Goal: Find specific page/section: Find specific page/section

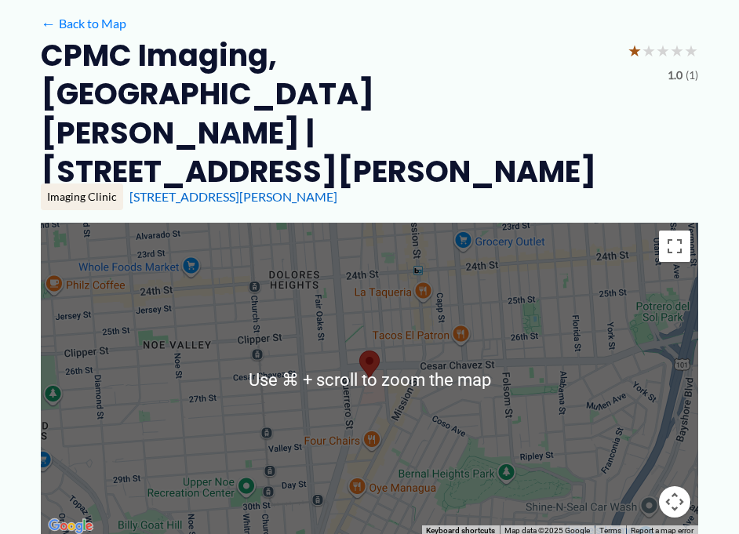
scroll to position [169, 0]
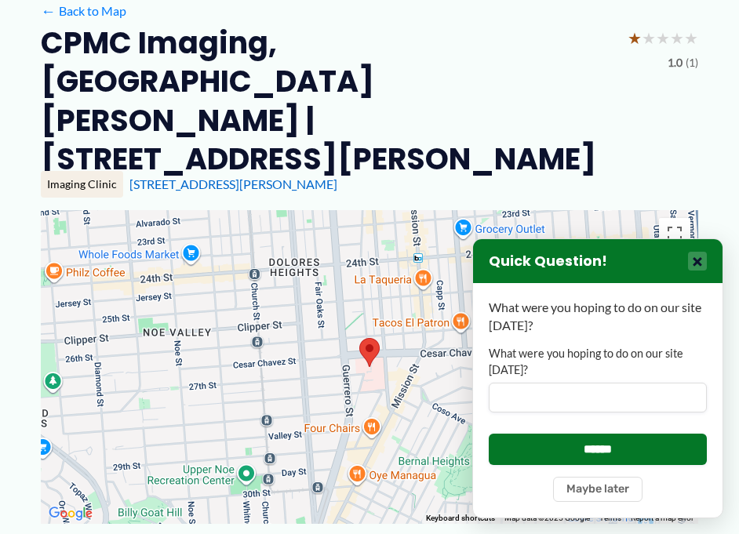
click at [699, 260] on button "×" at bounding box center [697, 261] width 19 height 19
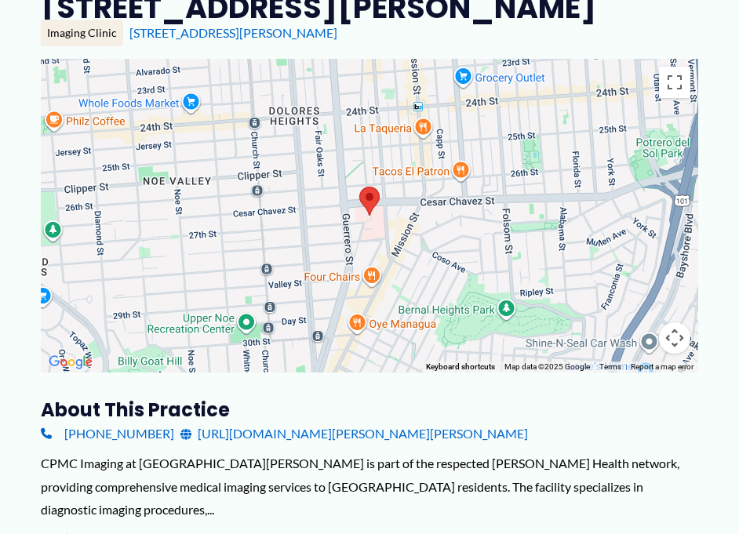
scroll to position [0, 0]
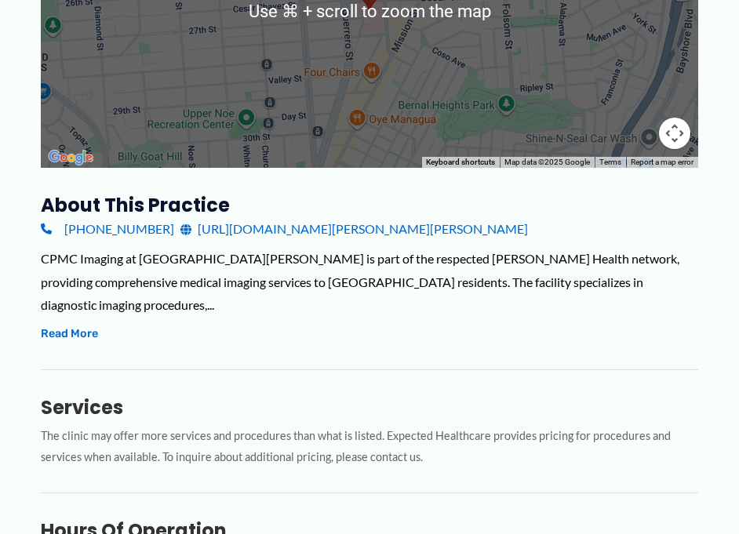
scroll to position [527, 0]
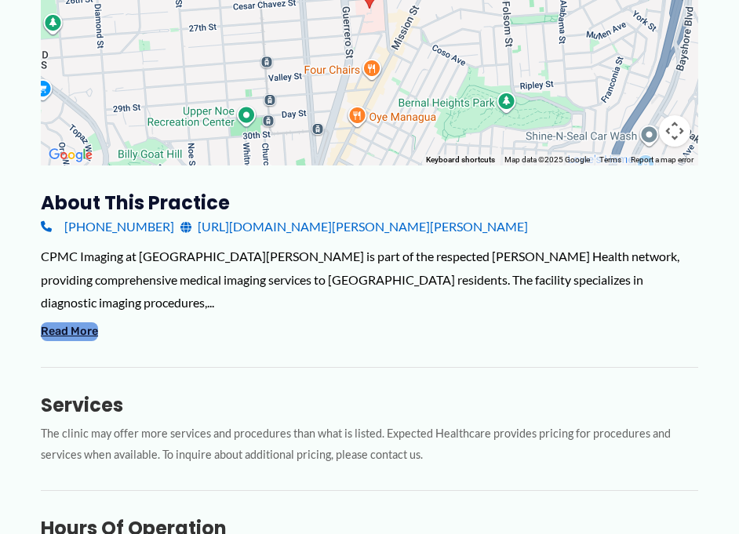
click at [75, 322] on button "Read More" at bounding box center [69, 331] width 57 height 19
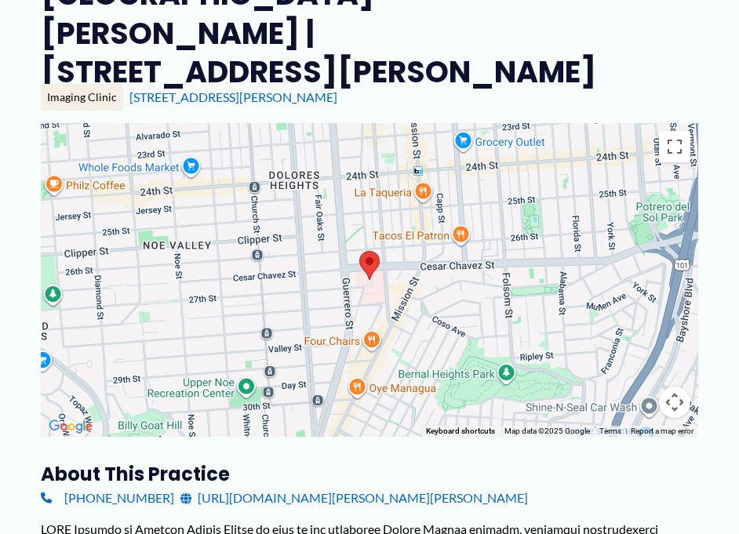
scroll to position [251, 0]
